Goal: Task Accomplishment & Management: Complete application form

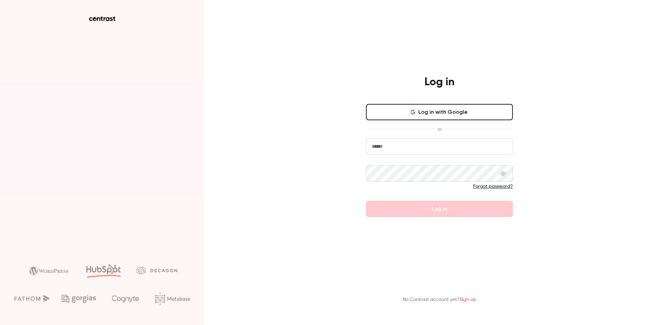
type input "**********"
click at [398, 206] on form "**********" at bounding box center [439, 177] width 147 height 79
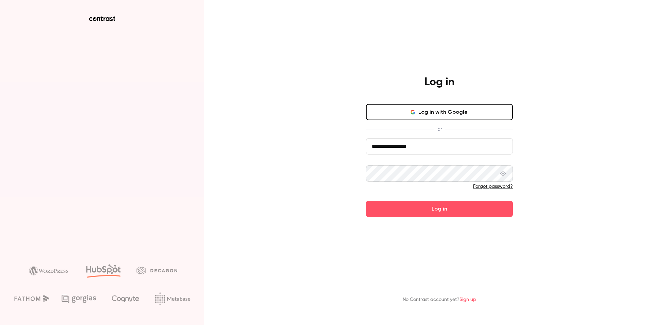
click at [398, 206] on button "Log in" at bounding box center [439, 209] width 147 height 16
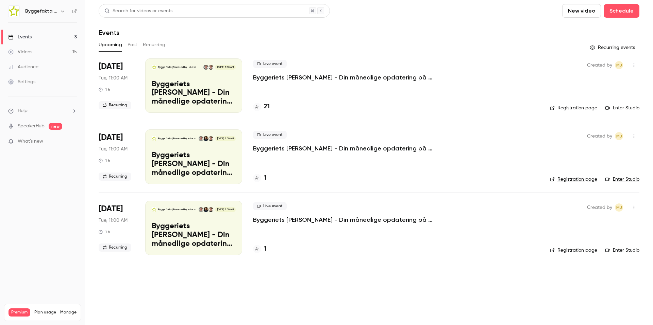
click at [48, 35] on link "Events 3" at bounding box center [42, 37] width 85 height 15
click at [132, 43] on button "Past" at bounding box center [133, 44] width 10 height 11
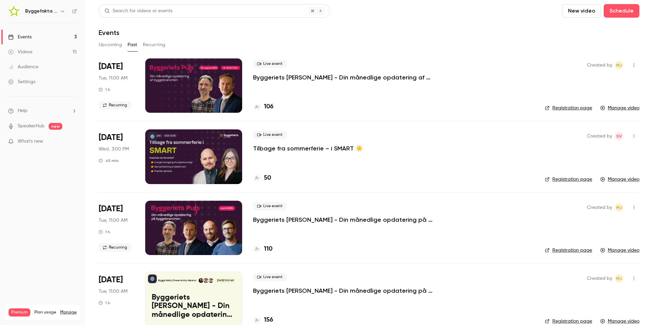
click at [54, 12] on h6 "Byggefakta | Powered by Hubexo" at bounding box center [41, 11] width 32 height 7
click at [63, 12] on icon "button" at bounding box center [62, 12] width 3 height 2
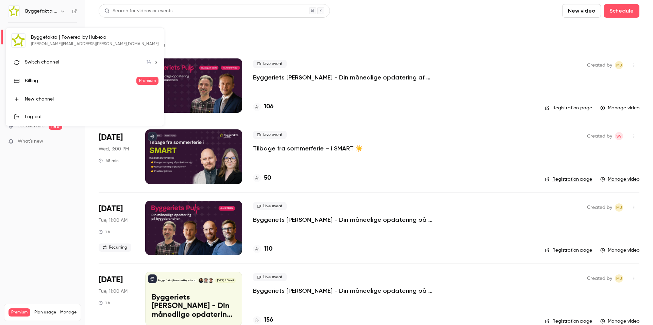
click at [57, 58] on li "Switch channel 14" at bounding box center [85, 62] width 158 height 18
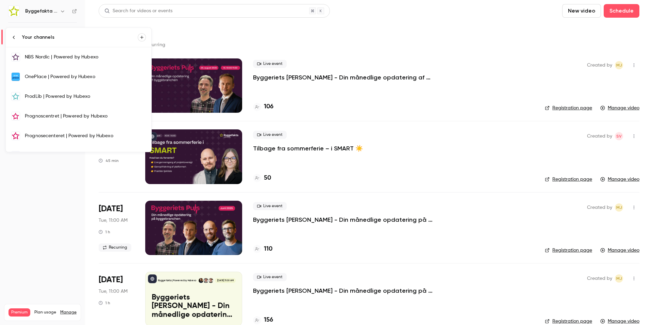
scroll to position [169, 0]
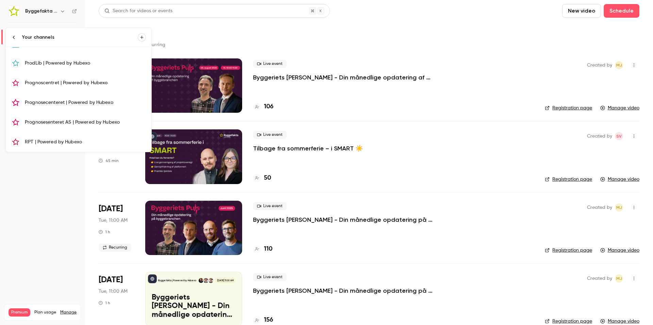
click at [36, 141] on div "RPT | Powered by Hubexo" at bounding box center [85, 142] width 121 height 7
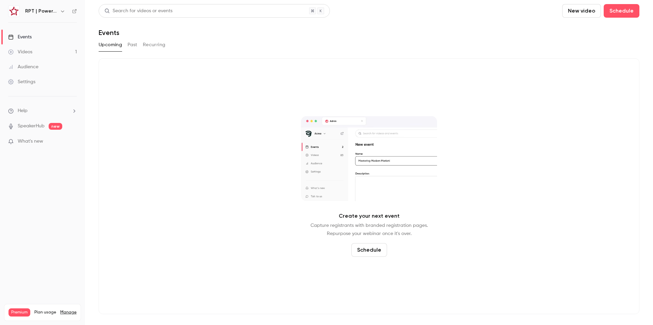
click at [136, 45] on button "Past" at bounding box center [133, 44] width 10 height 11
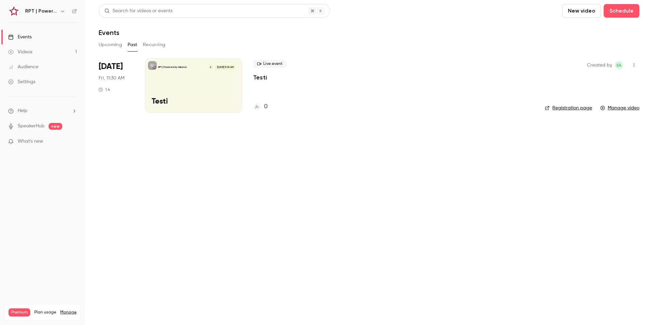
click at [26, 51] on div "Videos" at bounding box center [20, 52] width 24 height 7
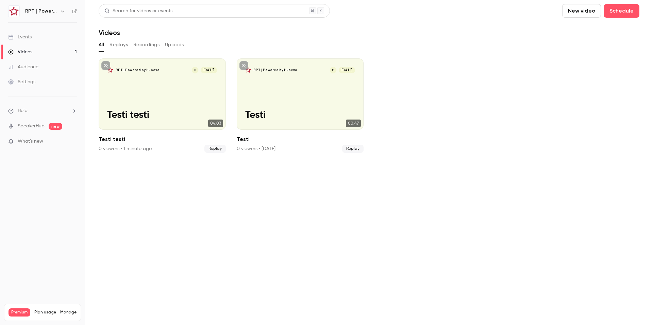
click at [27, 36] on div "Events" at bounding box center [19, 37] width 23 height 7
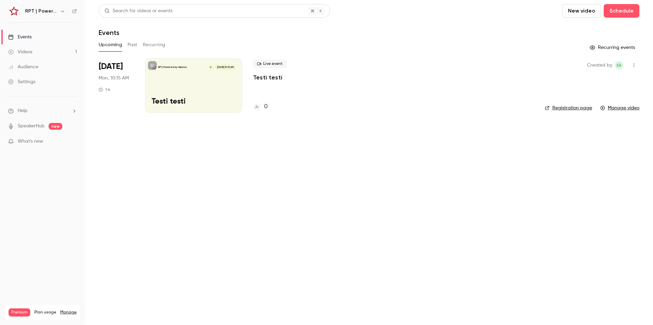
click at [217, 86] on div "RPT | Powered by Hubexo H [DATE] 10:15 AM Testi testi" at bounding box center [193, 86] width 97 height 54
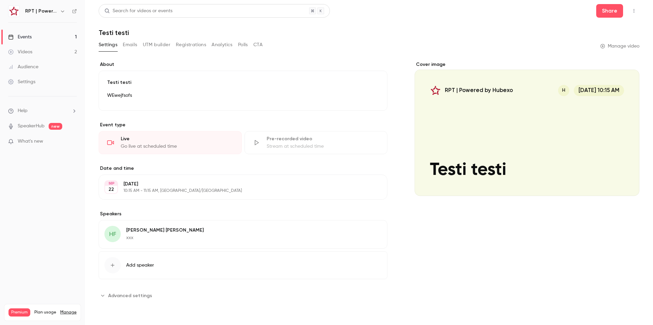
click at [107, 297] on button "Advanced settings" at bounding box center [127, 295] width 57 height 11
click at [246, 45] on button "Polls" at bounding box center [243, 44] width 10 height 11
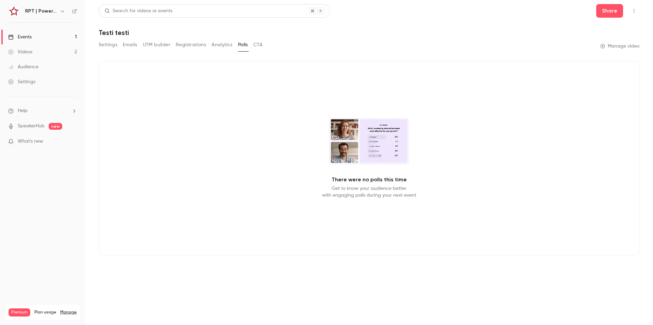
click at [256, 45] on button "CTA" at bounding box center [257, 44] width 9 height 11
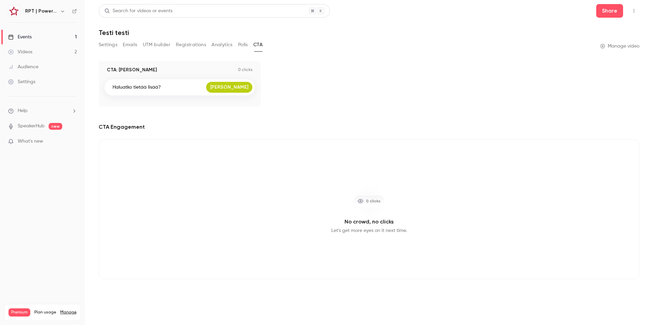
click at [24, 52] on div "Videos" at bounding box center [20, 52] width 24 height 7
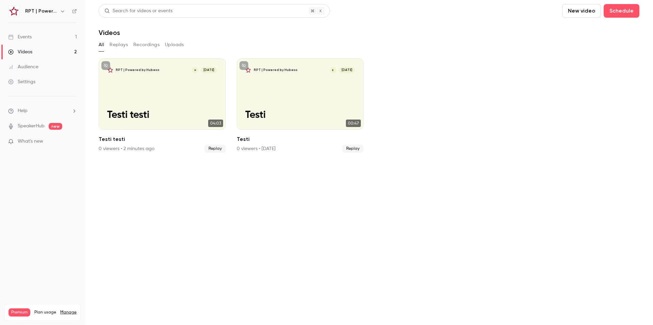
click at [28, 82] on div "Settings" at bounding box center [21, 82] width 27 height 7
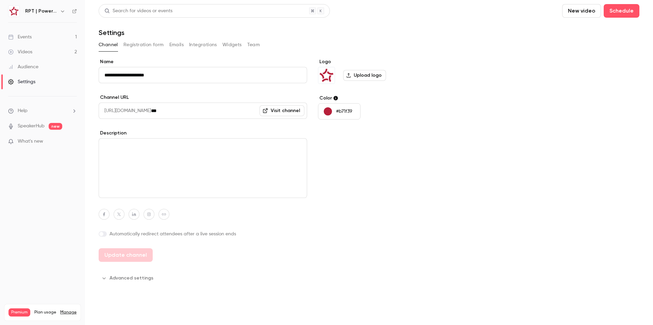
click at [28, 51] on div "Videos" at bounding box center [20, 52] width 24 height 7
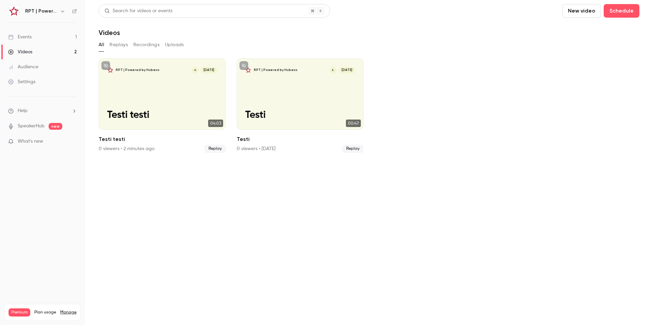
click at [32, 39] on div "Events" at bounding box center [19, 37] width 23 height 7
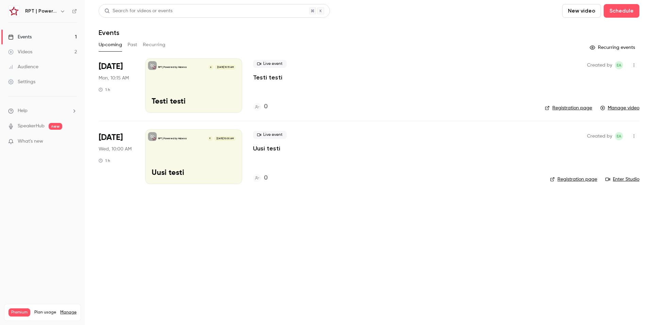
click at [621, 107] on link "Manage video" at bounding box center [619, 108] width 39 height 7
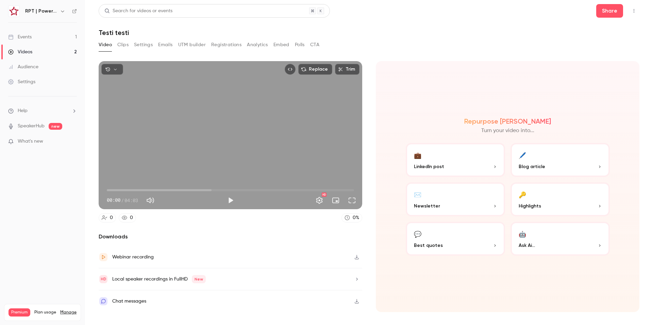
click at [143, 302] on div "Chat messages" at bounding box center [129, 302] width 34 height 8
click at [457, 159] on button "💼 LinkedIn post" at bounding box center [455, 160] width 99 height 34
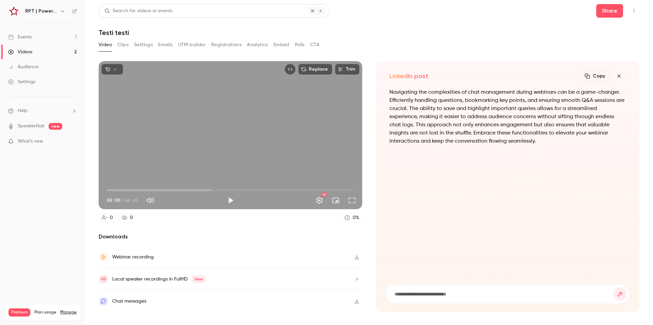
click at [122, 47] on button "Clips" at bounding box center [122, 44] width 11 height 11
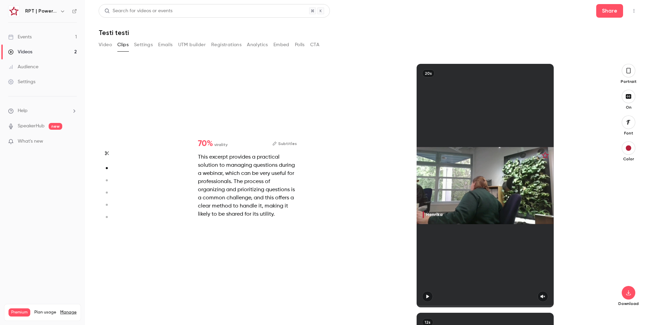
scroll to position [249, 0]
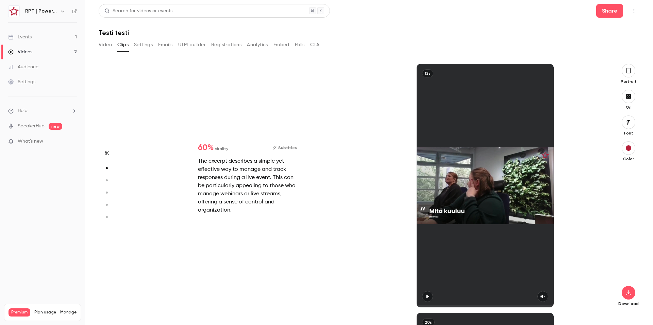
type input "*"
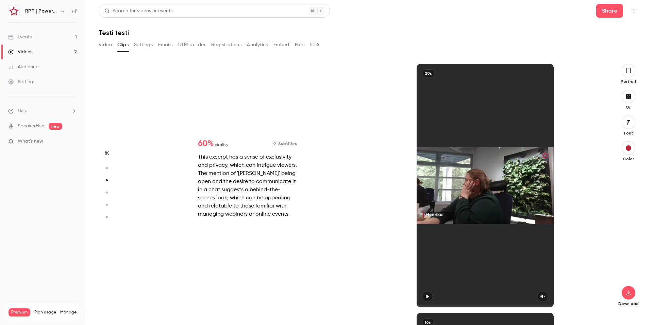
type input "*"
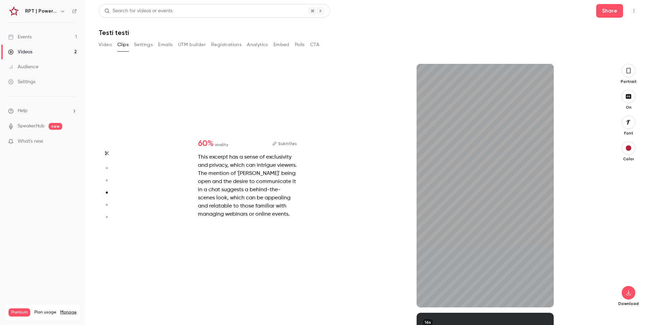
type input "*"
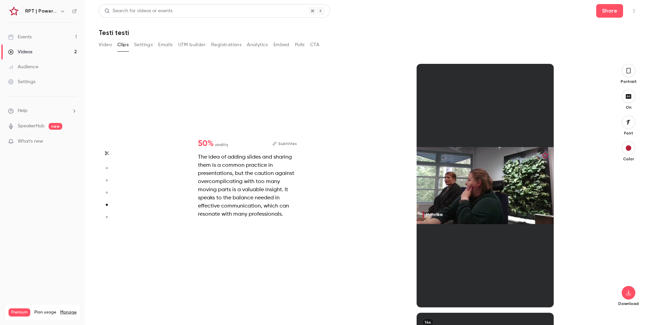
scroll to position [997, 0]
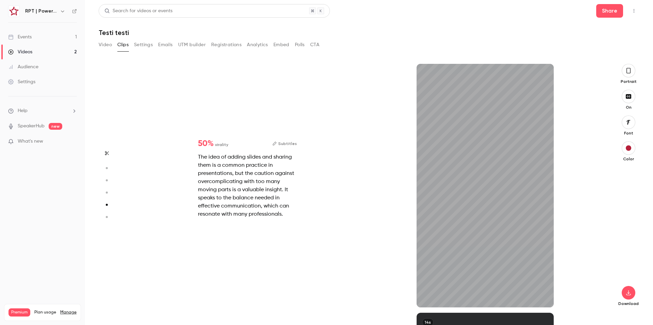
type input "*"
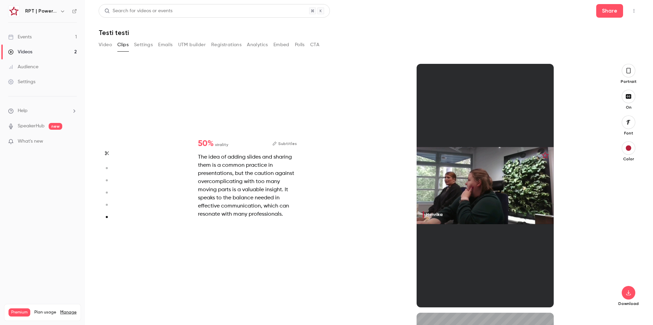
type input "*"
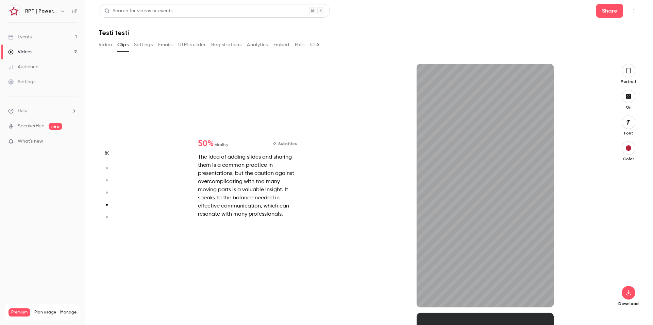
type input "*"
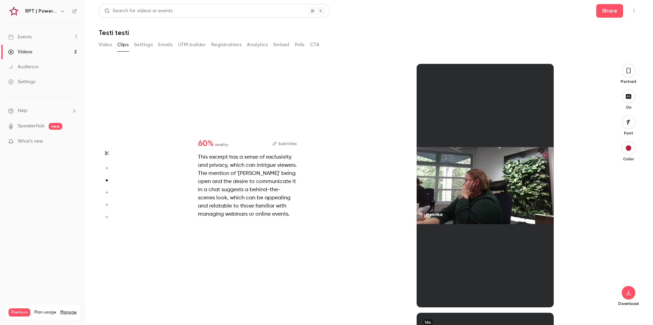
scroll to position [499, 0]
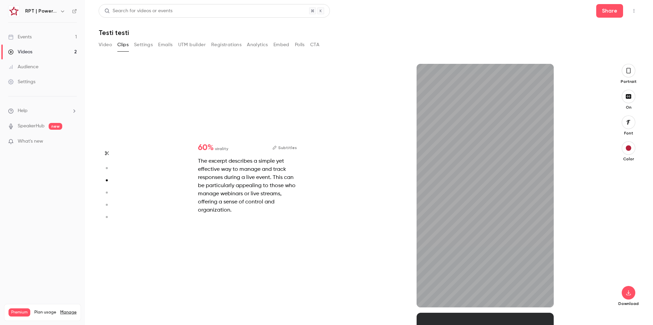
type input "*"
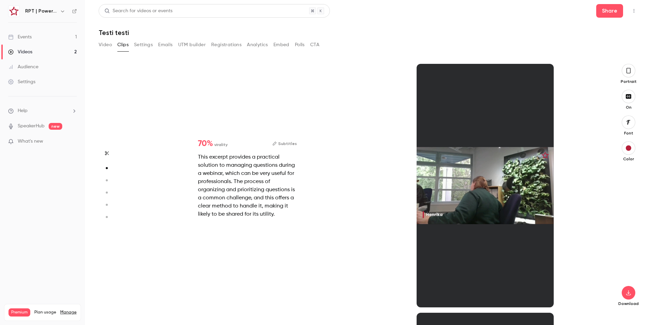
scroll to position [0, 0]
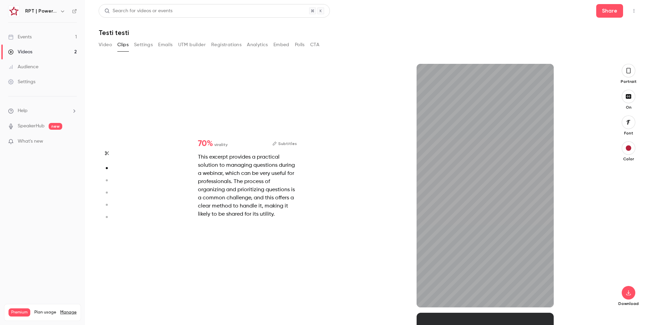
type input "****"
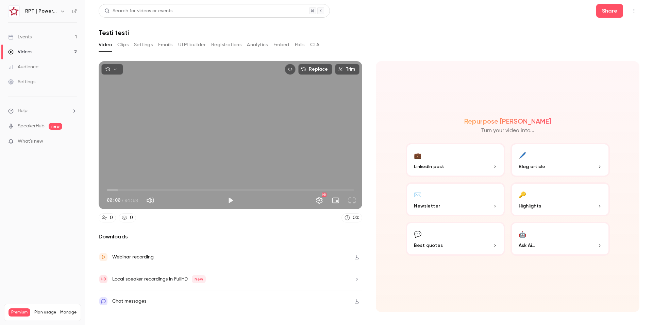
click at [455, 159] on button "💼 LinkedIn post" at bounding box center [455, 160] width 99 height 34
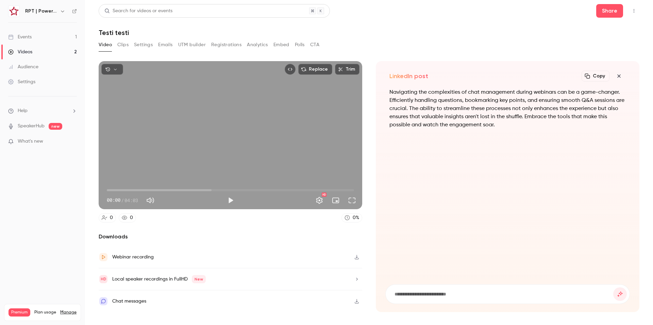
click at [31, 38] on div "Events" at bounding box center [19, 37] width 23 height 7
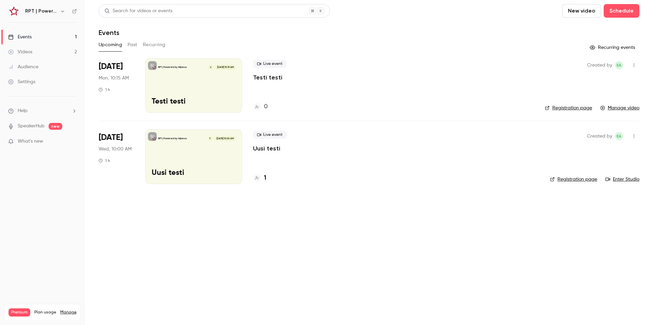
click at [27, 53] on div "Videos" at bounding box center [20, 52] width 24 height 7
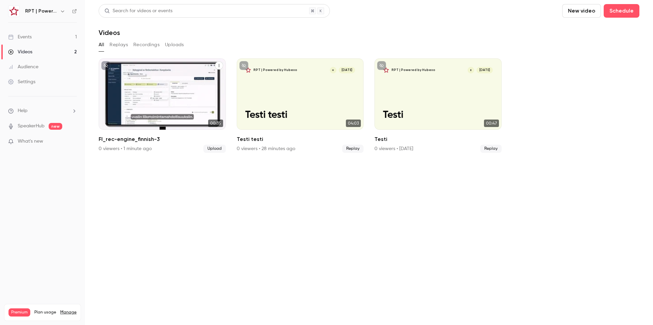
click at [220, 66] on icon "FI_rec-engine_finnish-3" at bounding box center [219, 66] width 4 height 4
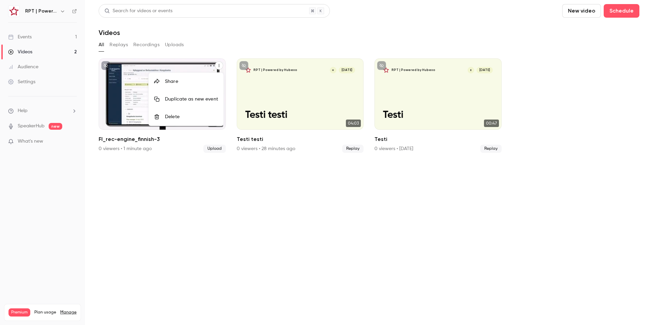
click at [203, 98] on div "Duplicate as new event" at bounding box center [191, 99] width 53 height 7
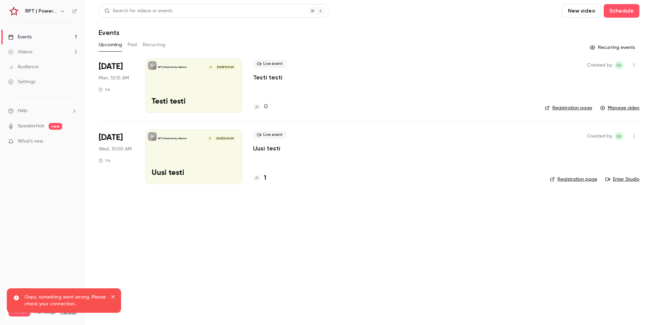
click at [113, 296] on icon "close" at bounding box center [113, 297] width 5 height 5
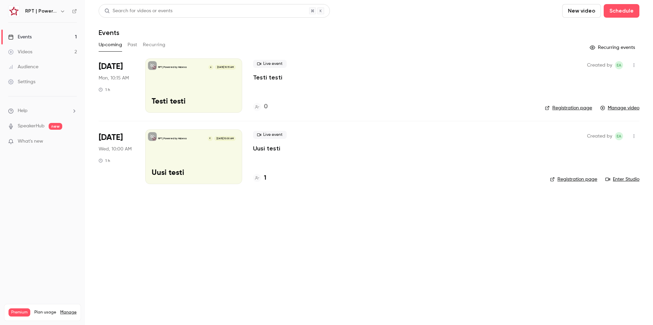
click at [28, 52] on div "Videos" at bounding box center [20, 52] width 24 height 7
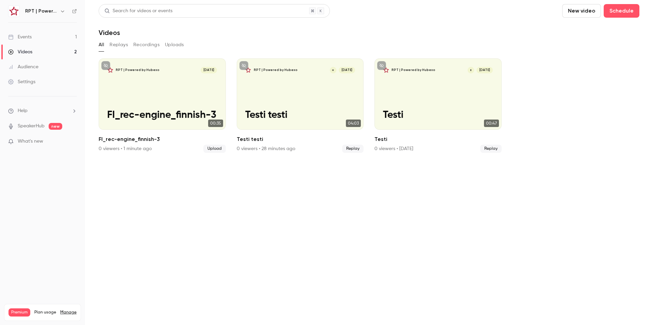
click at [43, 36] on link "Events 1" at bounding box center [42, 37] width 85 height 15
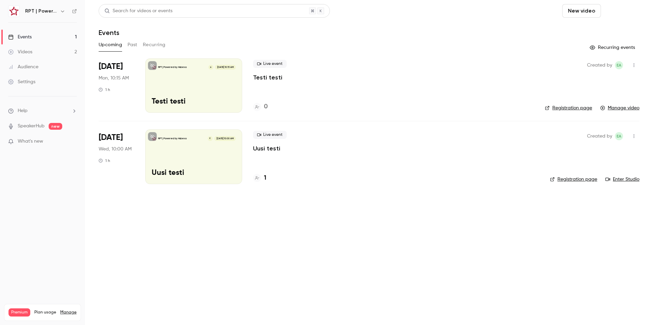
click at [621, 11] on button "Schedule" at bounding box center [622, 11] width 36 height 14
click at [596, 29] on div "One time event" at bounding box center [608, 29] width 52 height 7
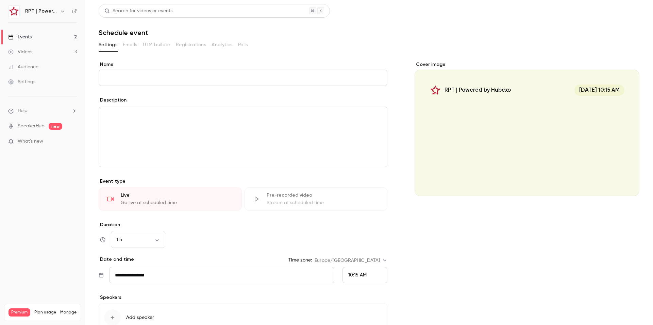
scroll to position [34, 0]
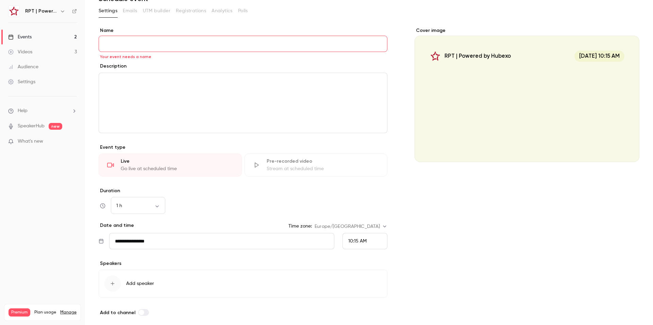
click at [281, 196] on div "Duration 1 h ** ​" at bounding box center [243, 201] width 289 height 27
click at [254, 161] on div "Pre-recorded video Stream at scheduled time" at bounding box center [316, 165] width 143 height 23
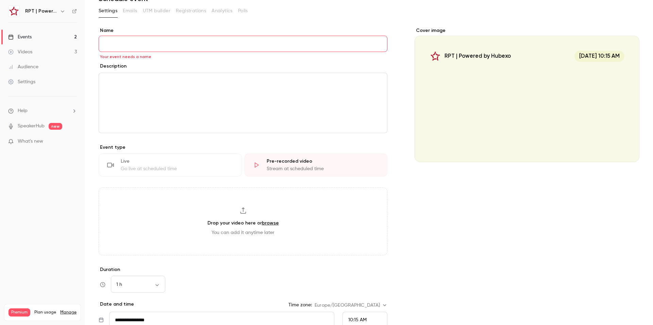
click at [269, 223] on link "browse" at bounding box center [270, 223] width 17 height 6
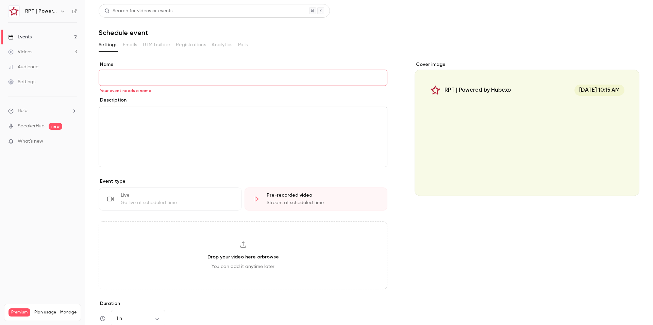
scroll to position [140, 0]
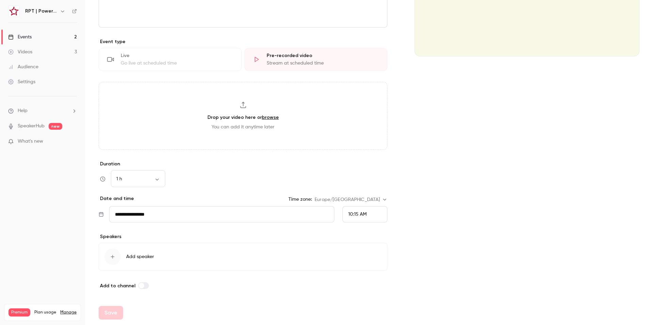
click at [29, 33] on link "Events 2" at bounding box center [42, 37] width 85 height 15
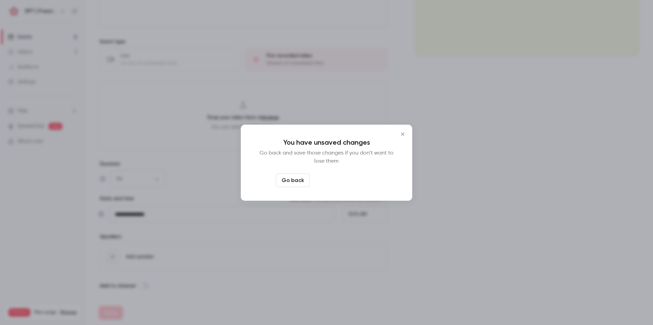
click at [325, 179] on button "Leave page anyway" at bounding box center [345, 181] width 65 height 14
